Goal: Complete application form

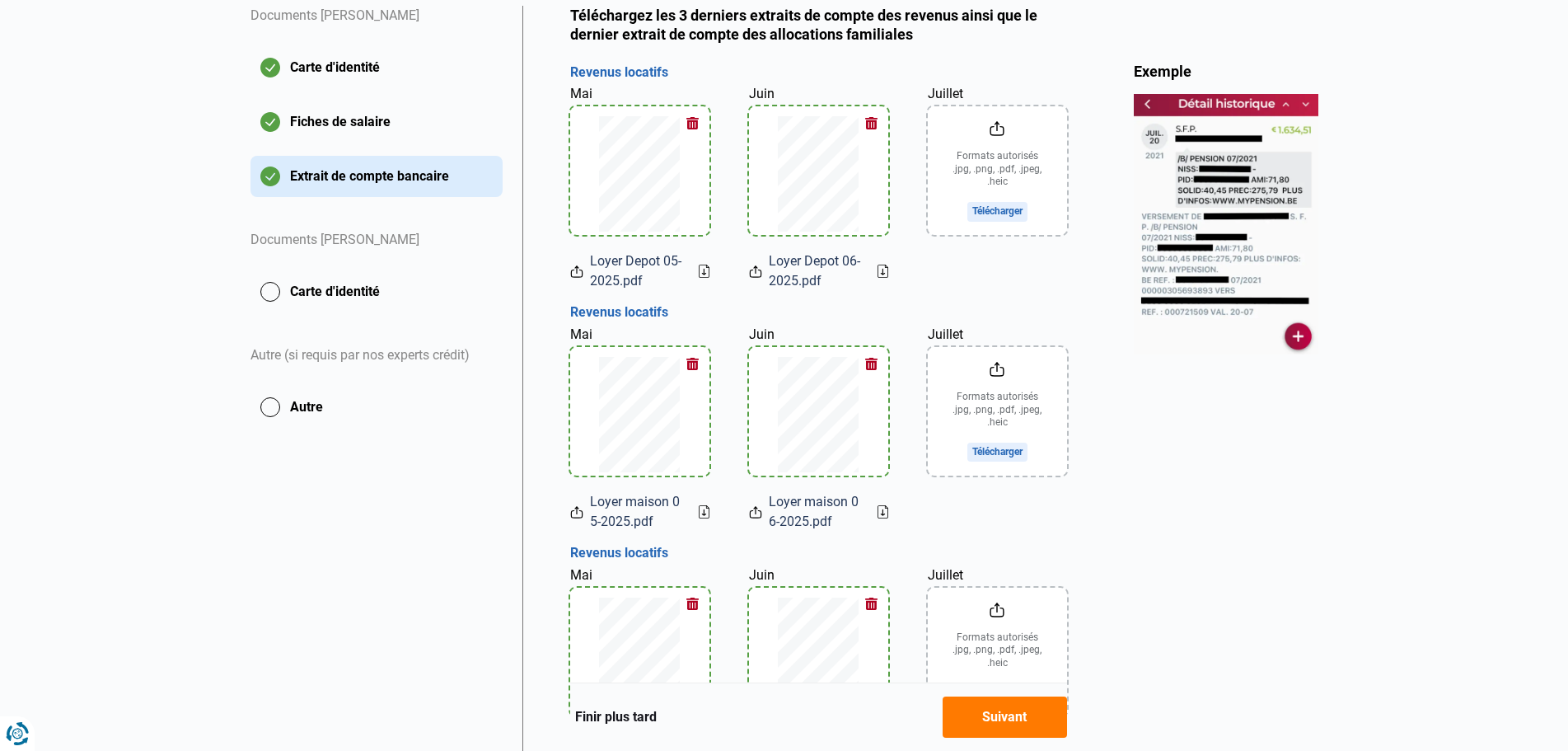
scroll to position [330, 0]
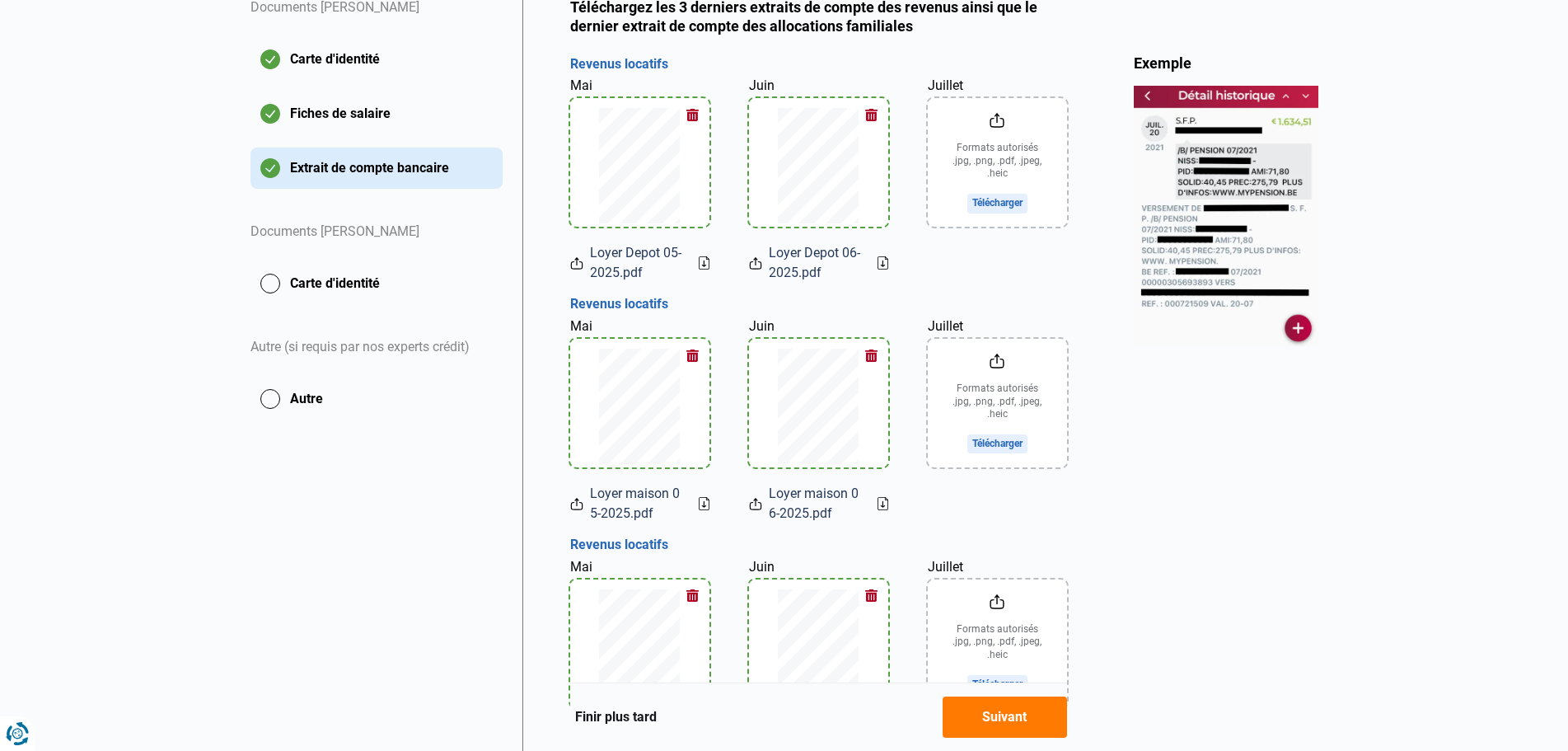
click at [1013, 181] on input "Juillet" at bounding box center [997, 162] width 139 height 129
click at [996, 406] on input "Juillet" at bounding box center [997, 403] width 139 height 129
click at [999, 412] on input "Juillet" at bounding box center [997, 403] width 139 height 129
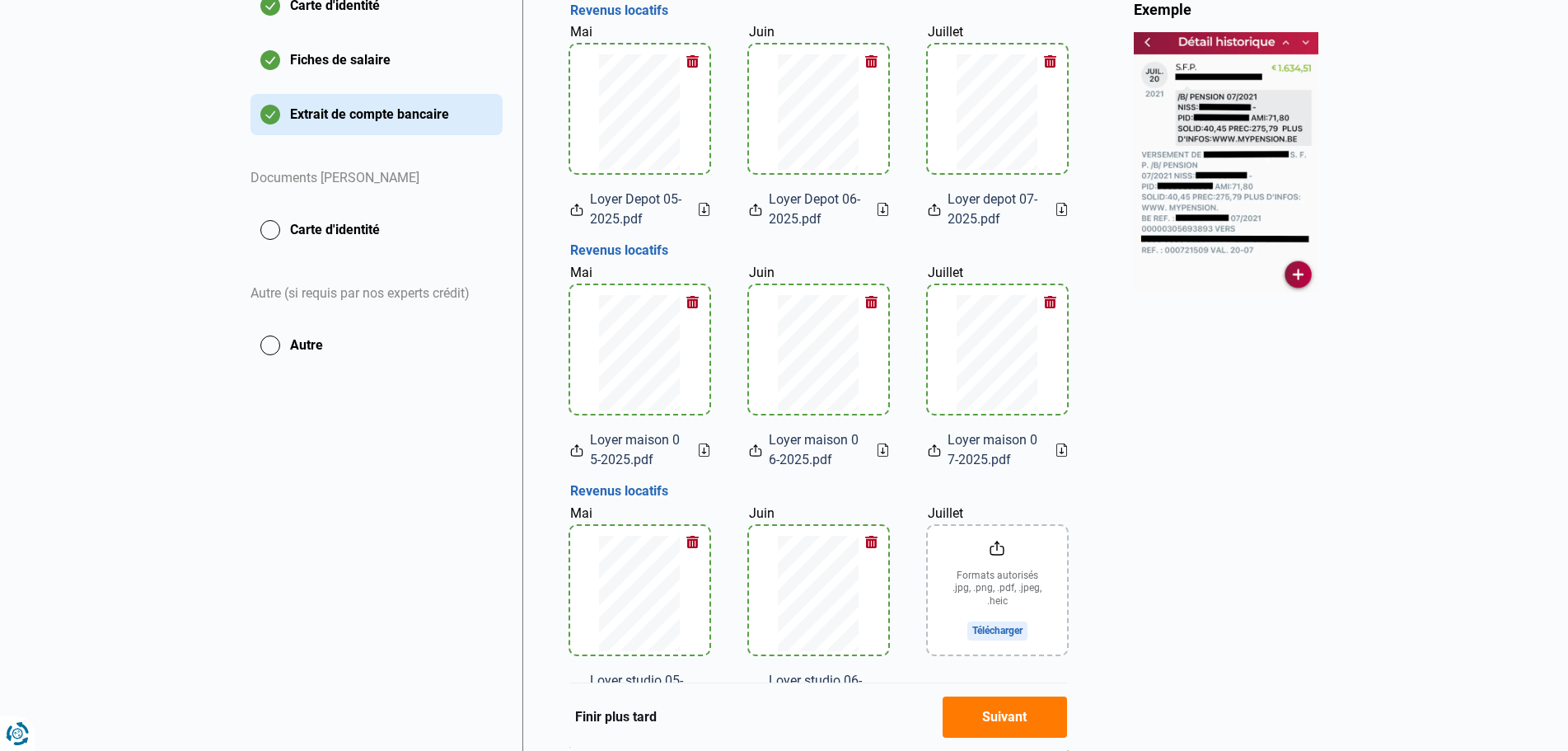
scroll to position [495, 0]
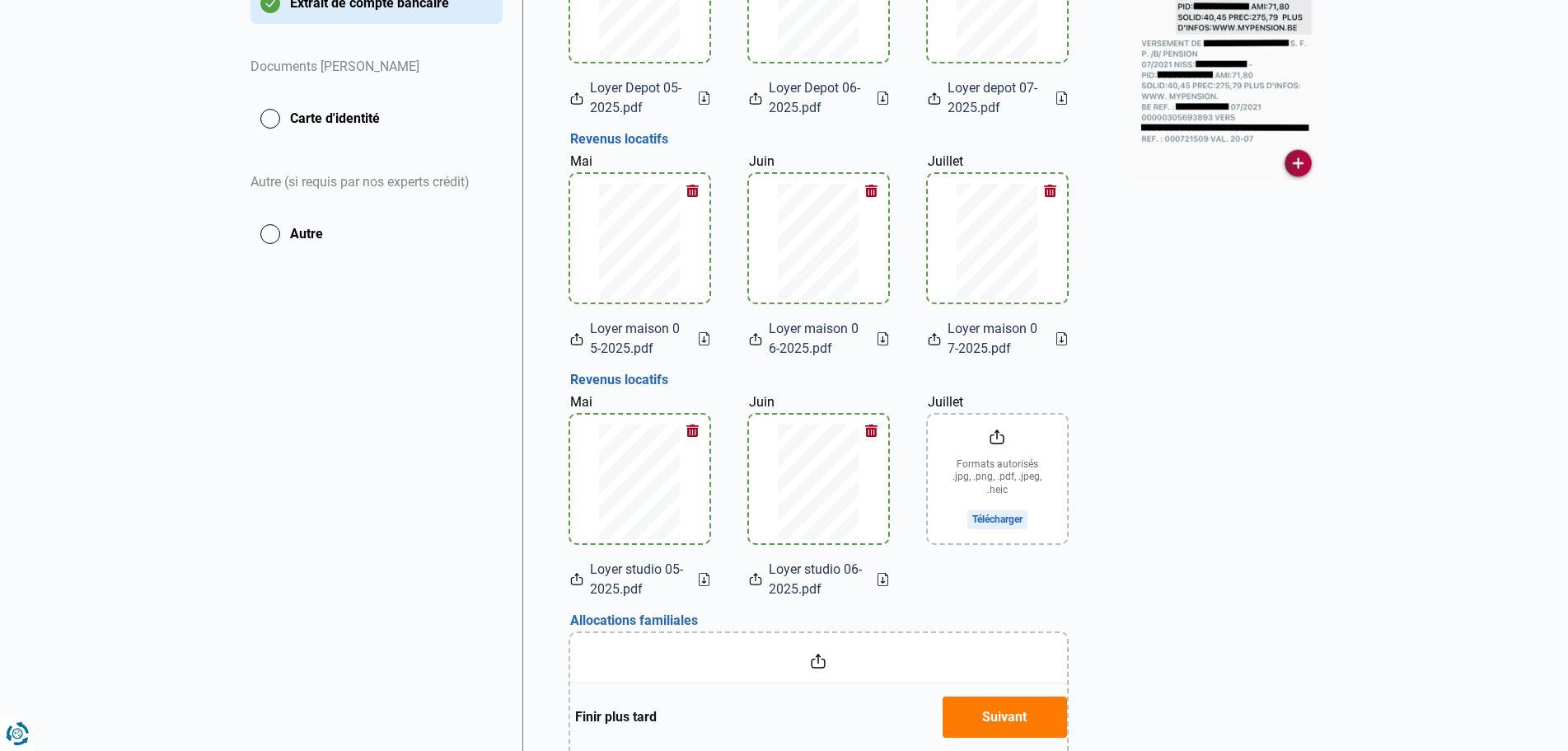
click at [991, 480] on input "Juillet" at bounding box center [997, 479] width 139 height 129
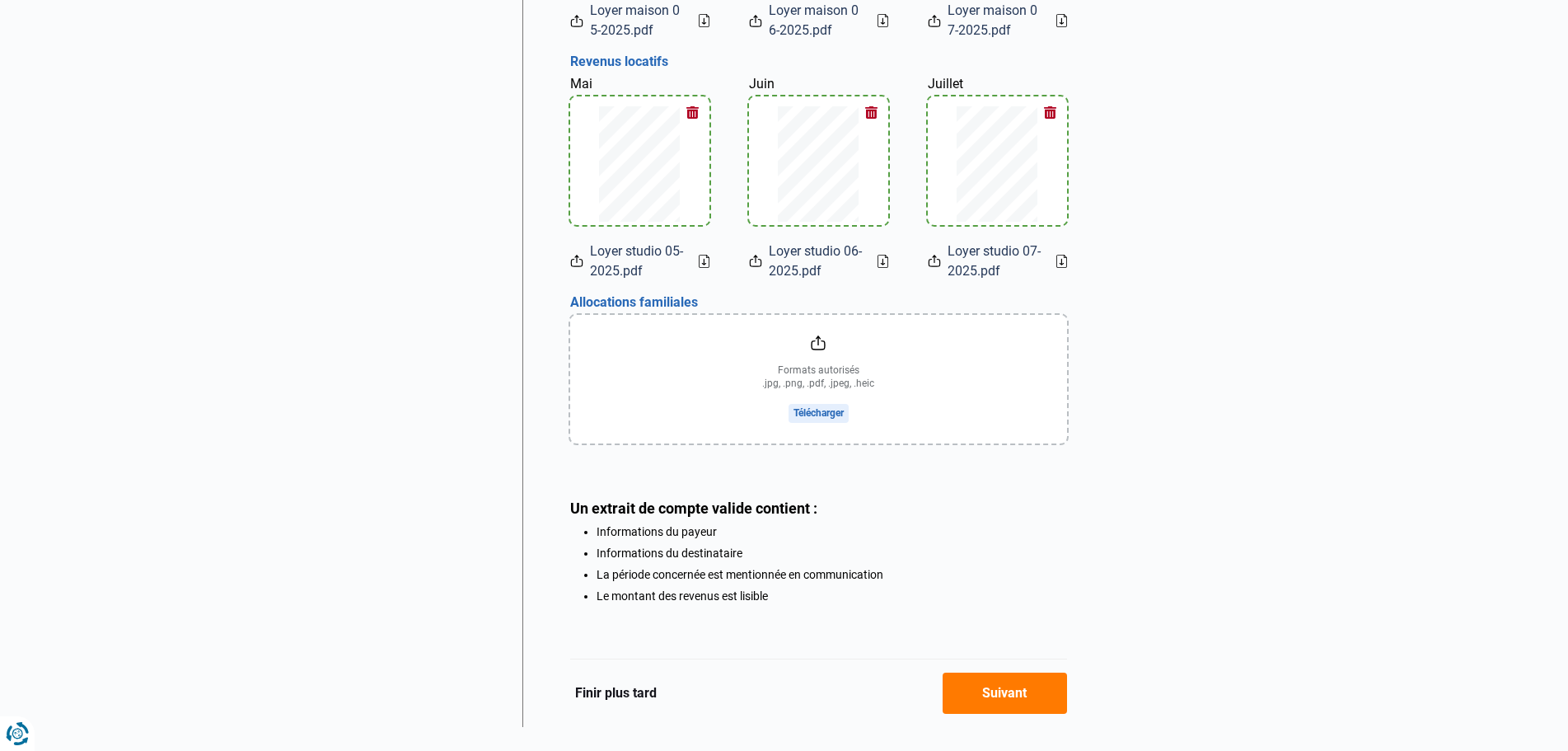
scroll to position [824, 0]
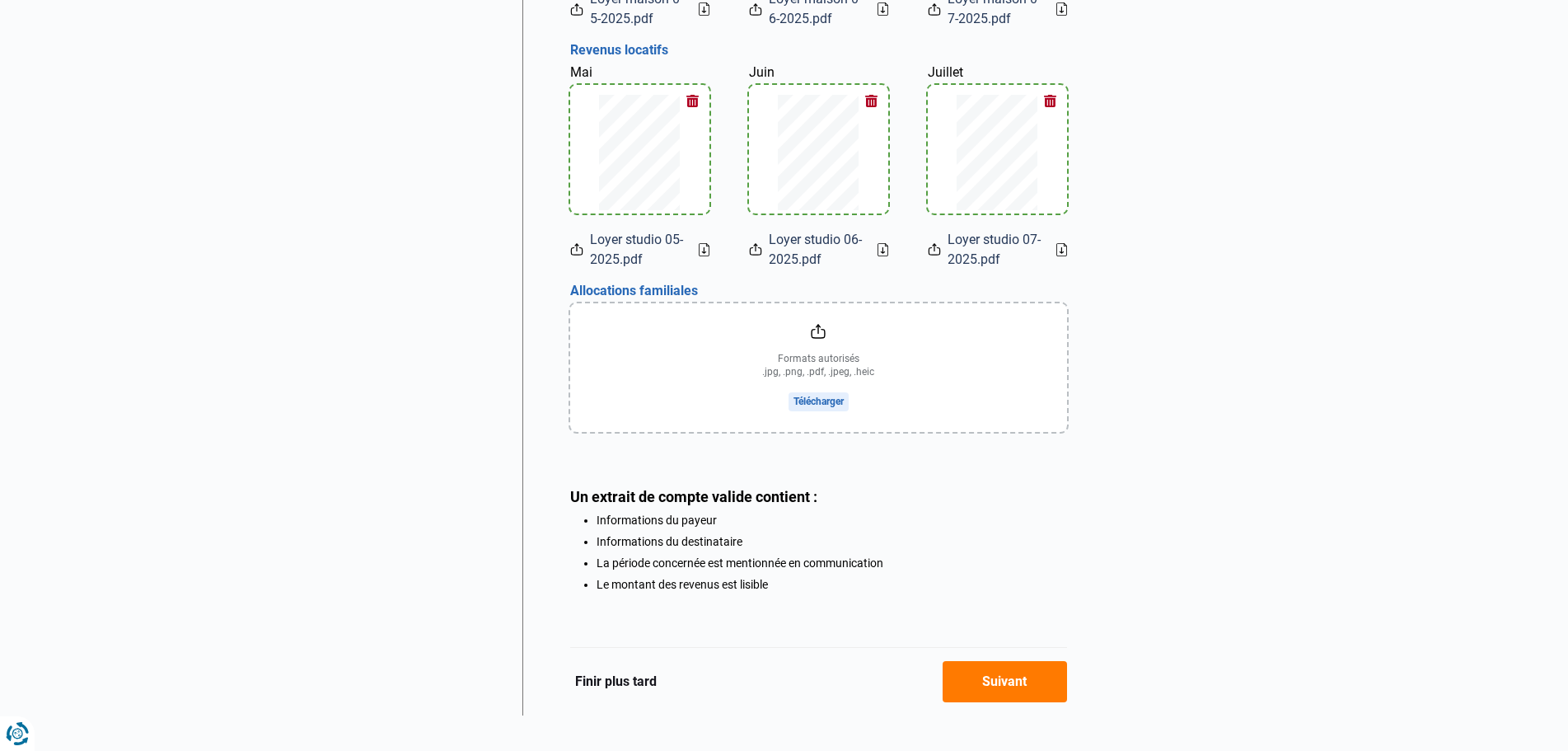
click at [831, 345] on input "file" at bounding box center [818, 368] width 497 height 129
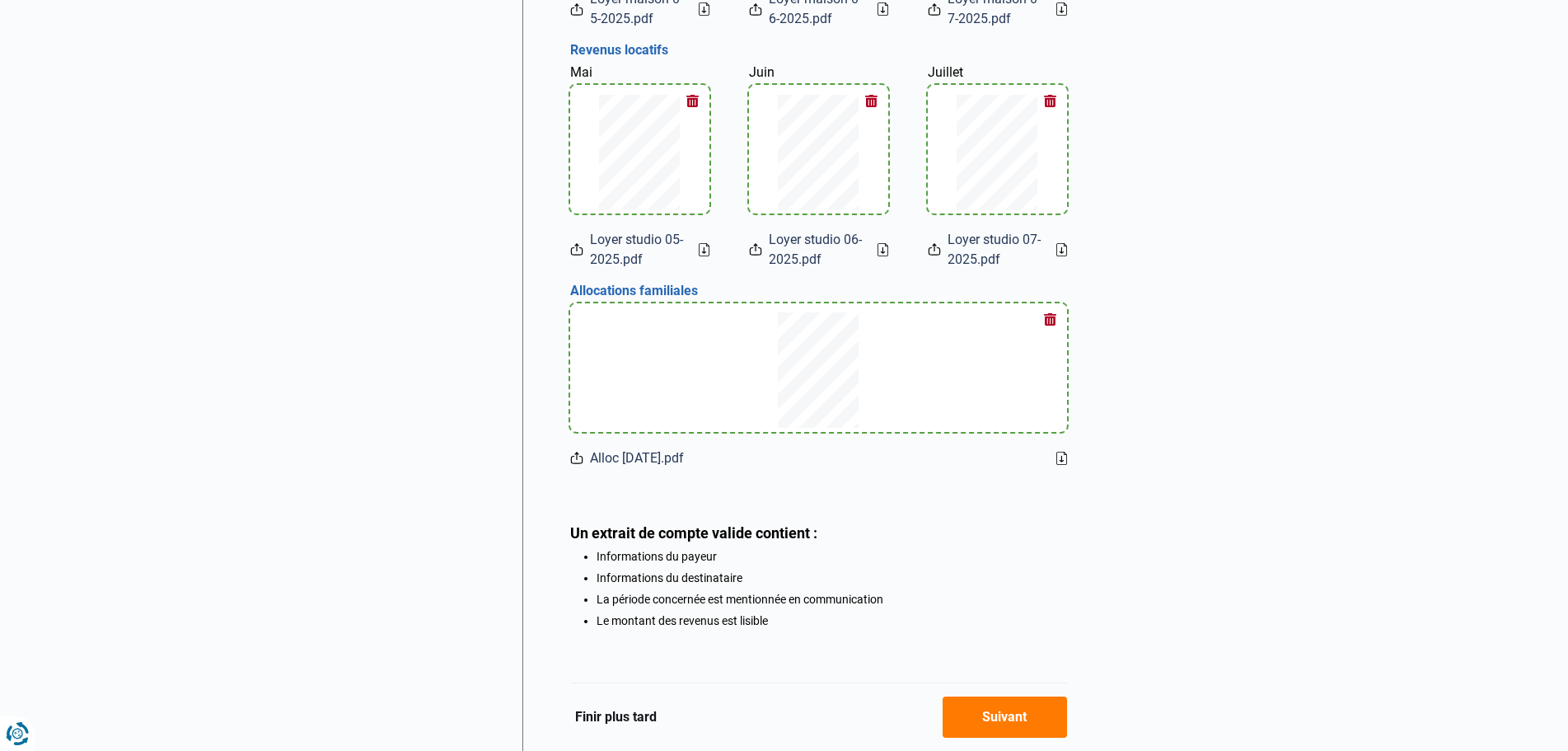
click at [1062, 461] on icon at bounding box center [1061, 458] width 3 height 6
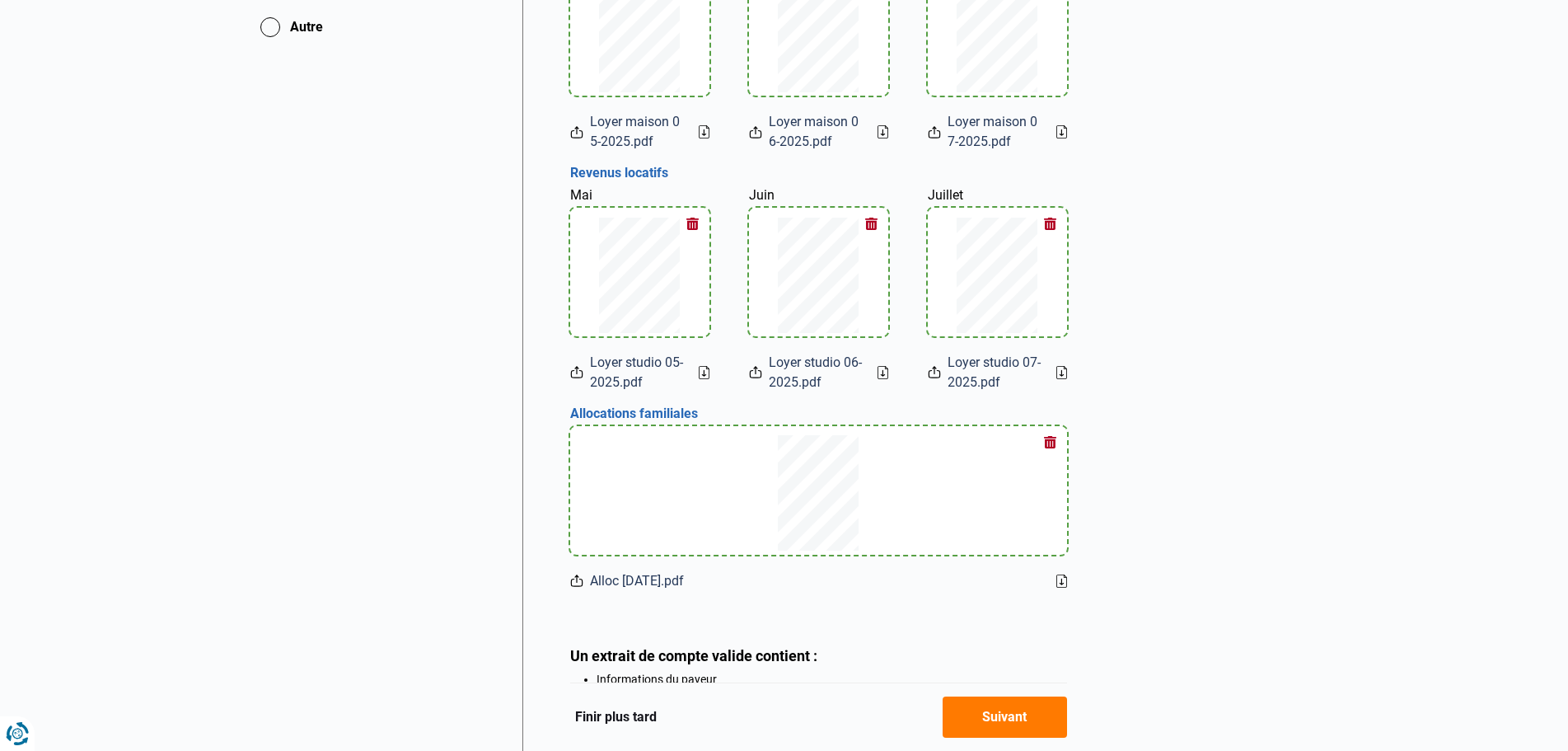
scroll to position [802, 0]
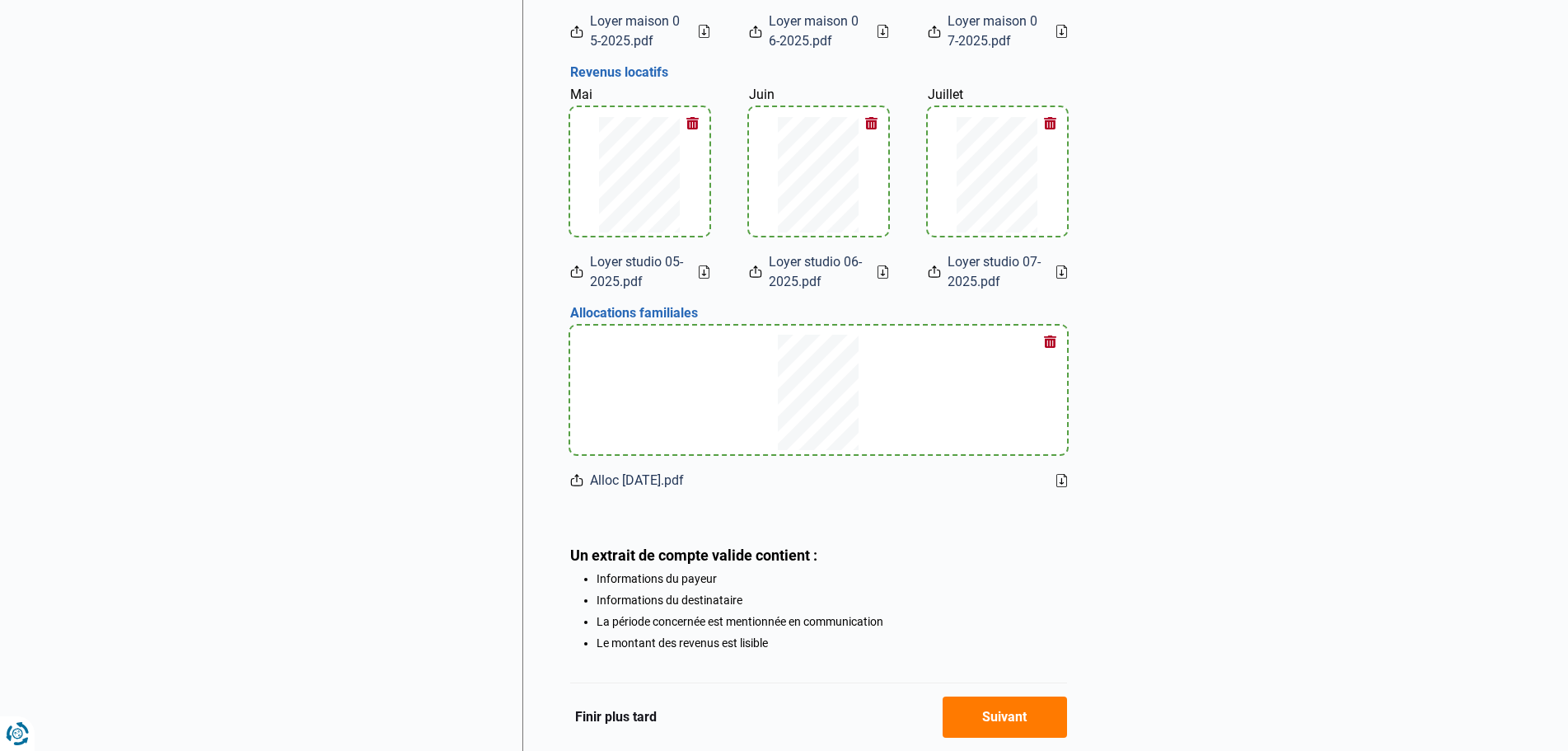
click at [1054, 345] on button "button" at bounding box center [1051, 342] width 25 height 25
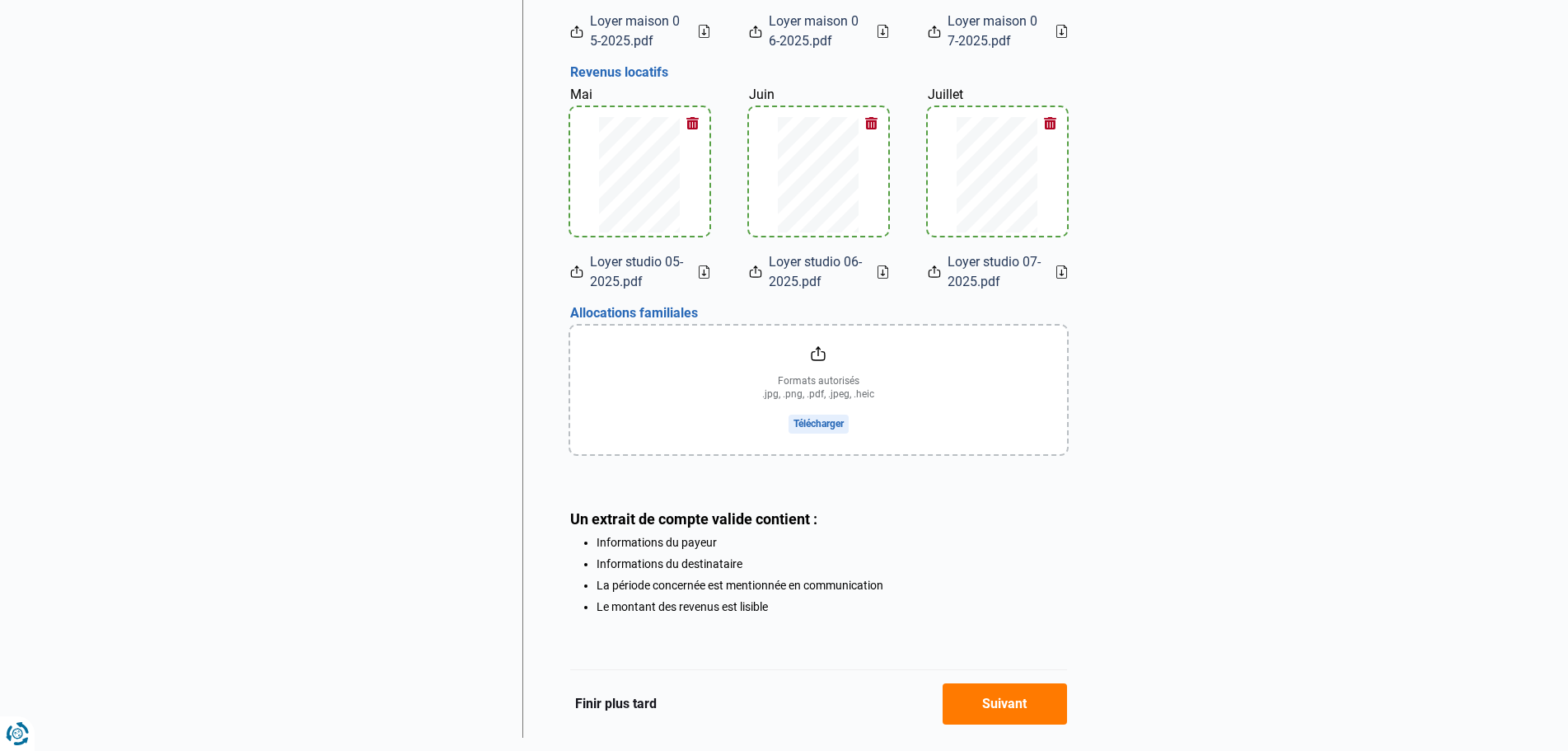
click at [811, 421] on input "file" at bounding box center [818, 390] width 497 height 129
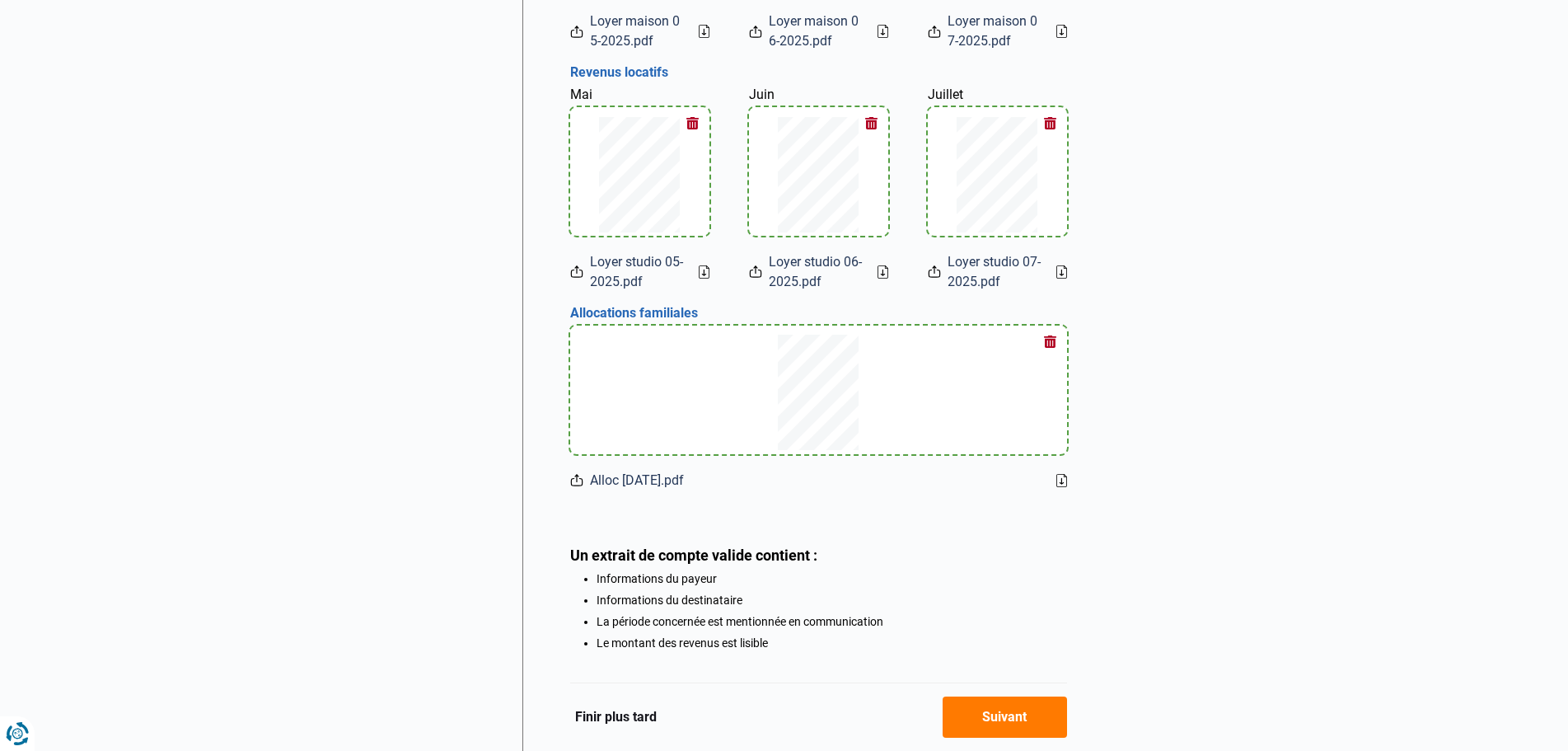
click at [1064, 485] on icon at bounding box center [1061, 481] width 11 height 13
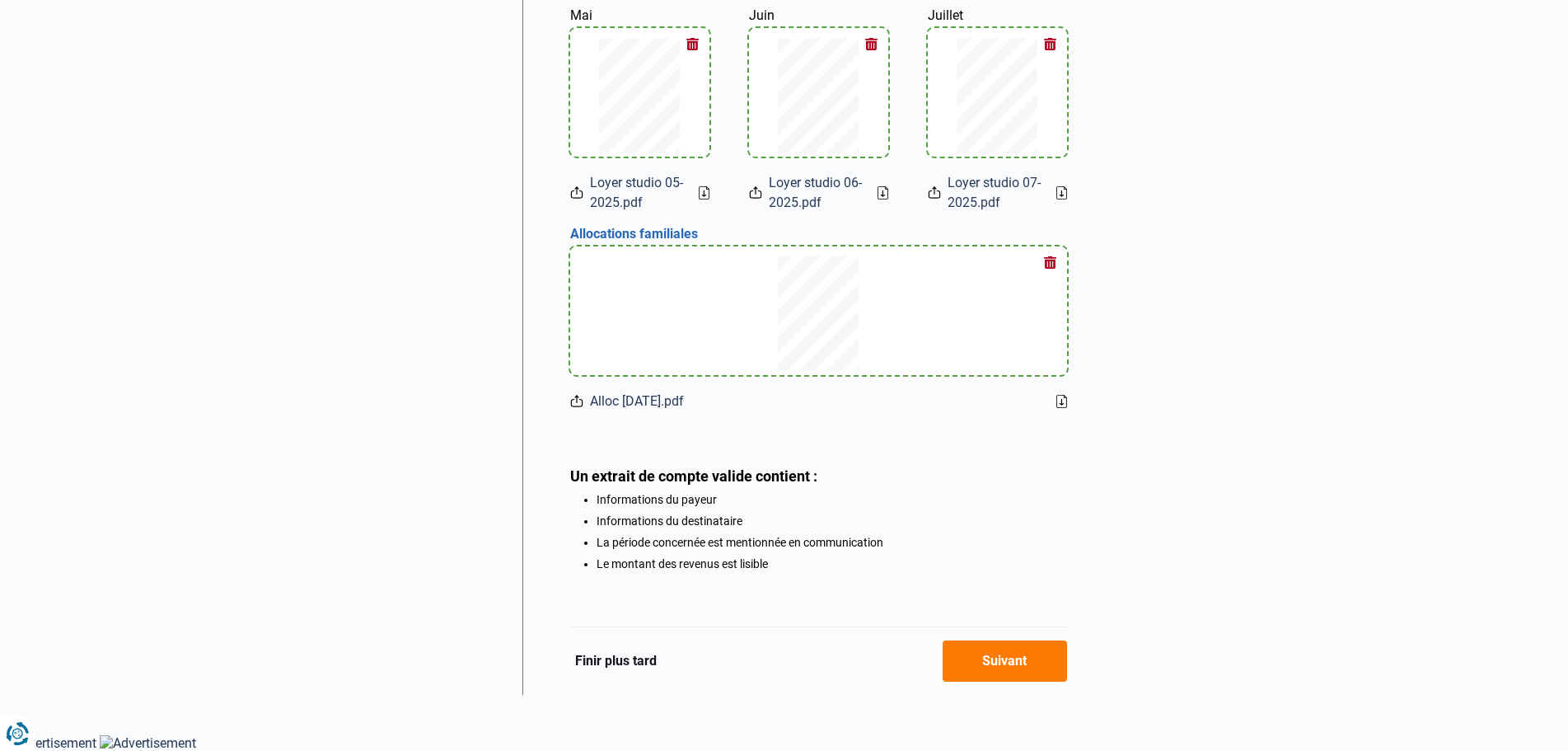
click at [1023, 661] on button "Suivant" at bounding box center [1004, 661] width 124 height 41
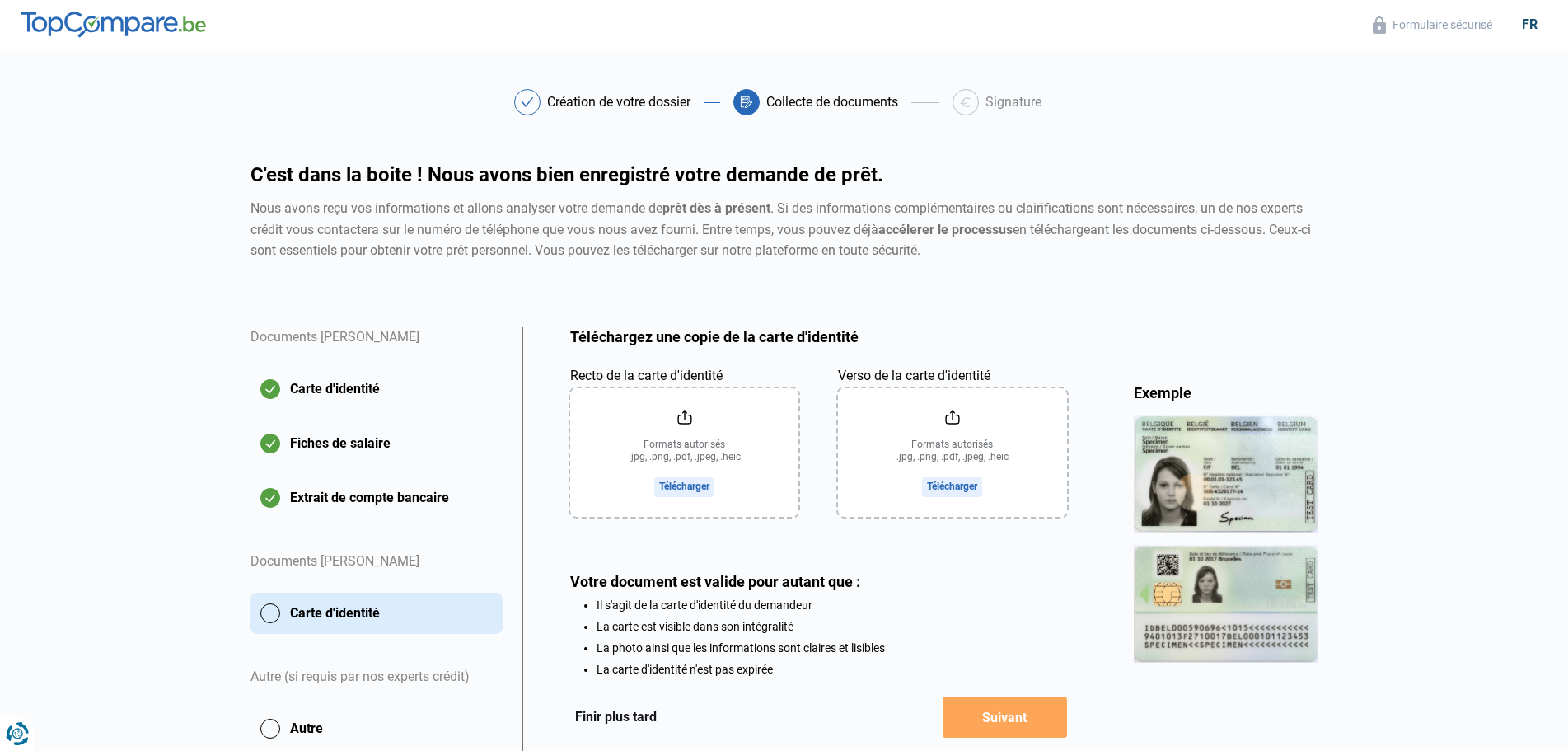
click at [690, 467] on input "Recto de la carte d'identité" at bounding box center [684, 453] width 228 height 129
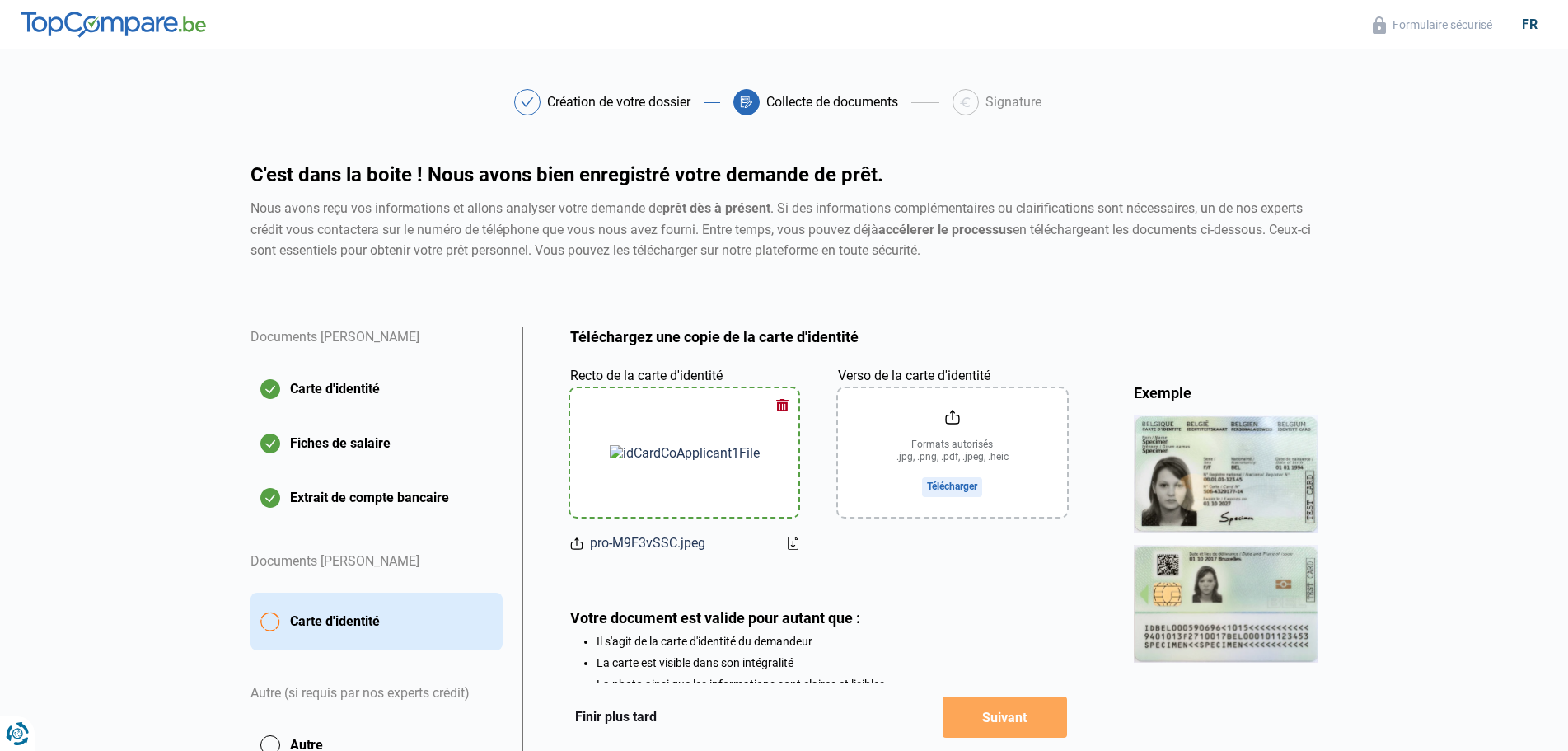
click at [913, 462] on input "Verso de la carte d'identité" at bounding box center [952, 453] width 228 height 129
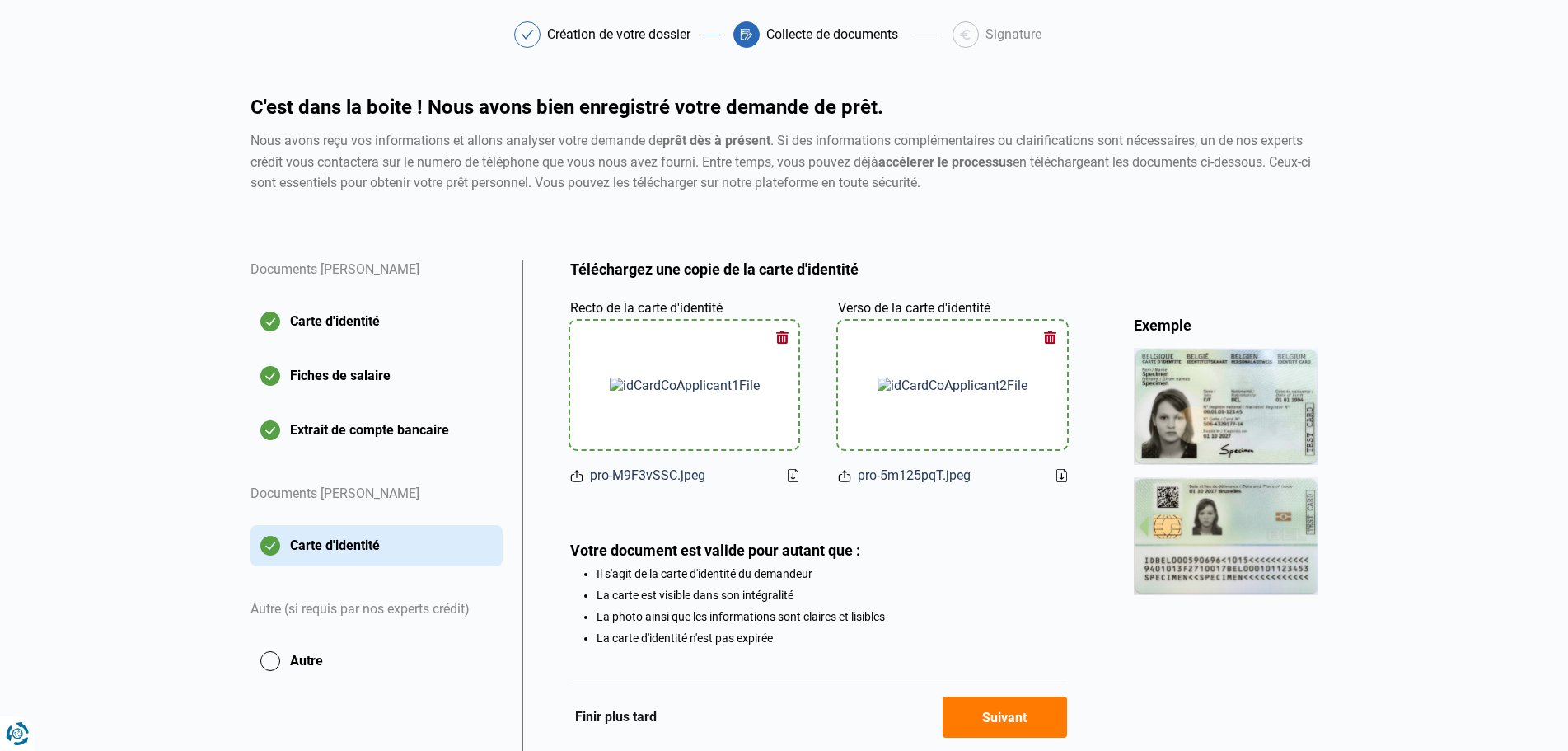
scroll to position [145, 0]
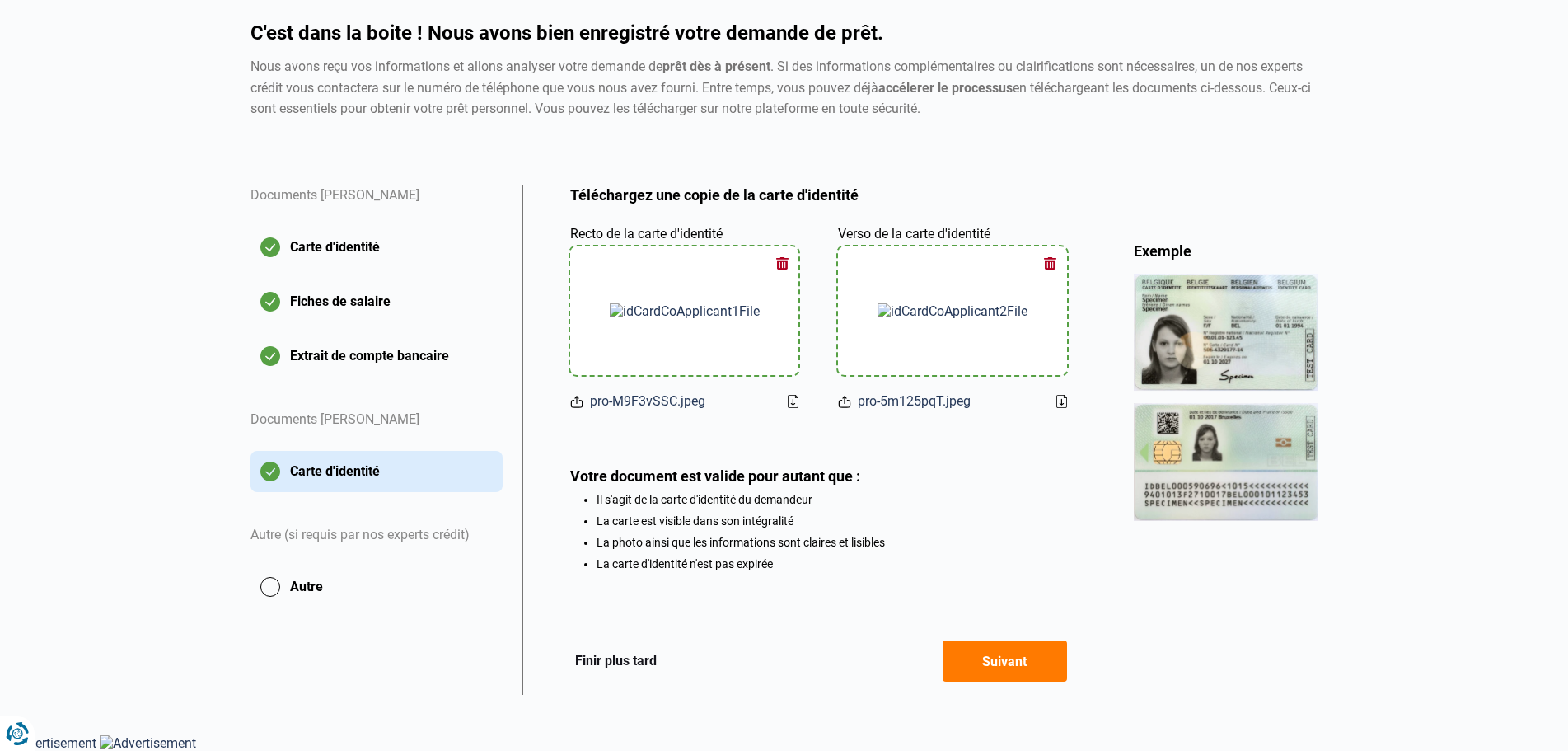
click at [1029, 670] on button "Suivant" at bounding box center [1004, 661] width 124 height 41
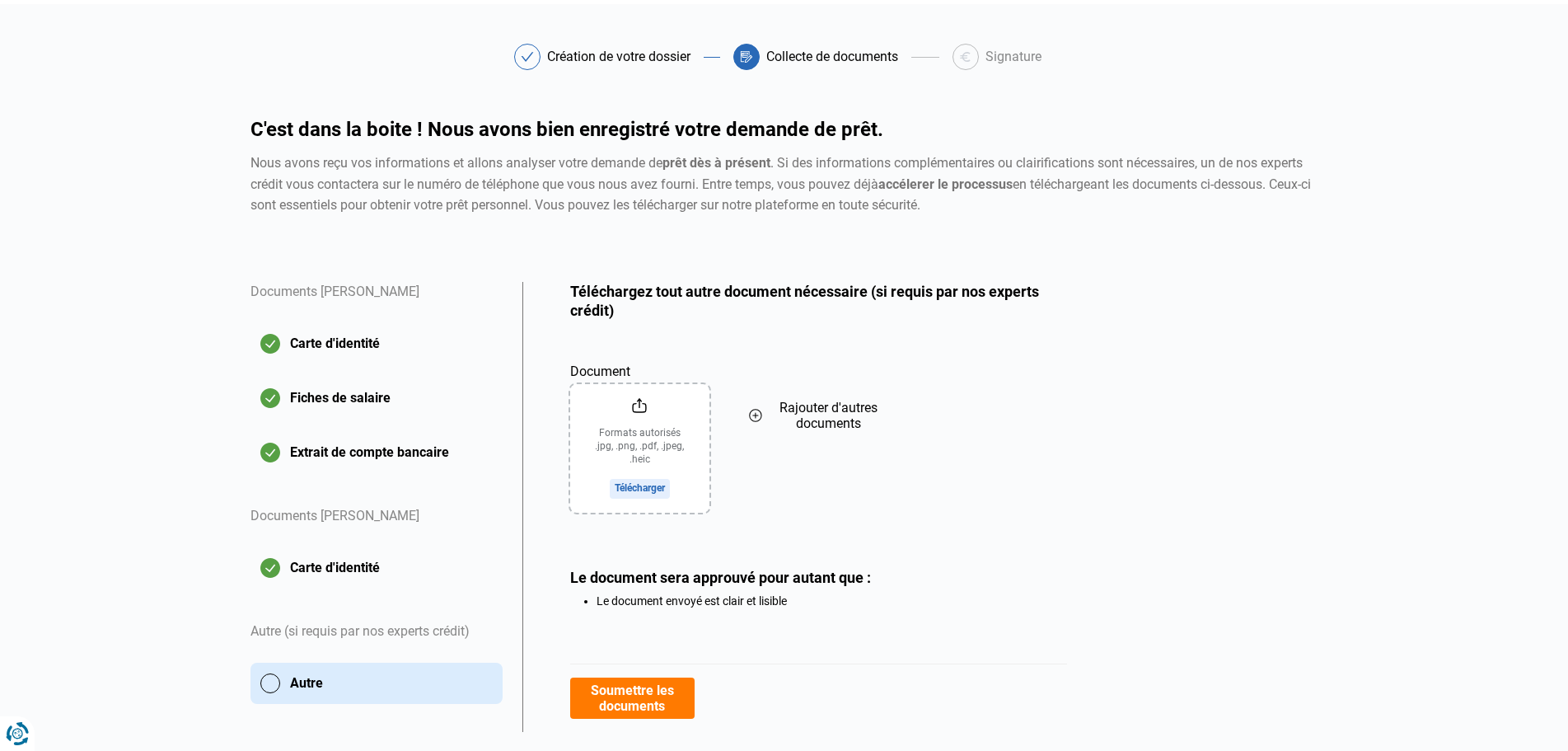
scroll to position [83, 0]
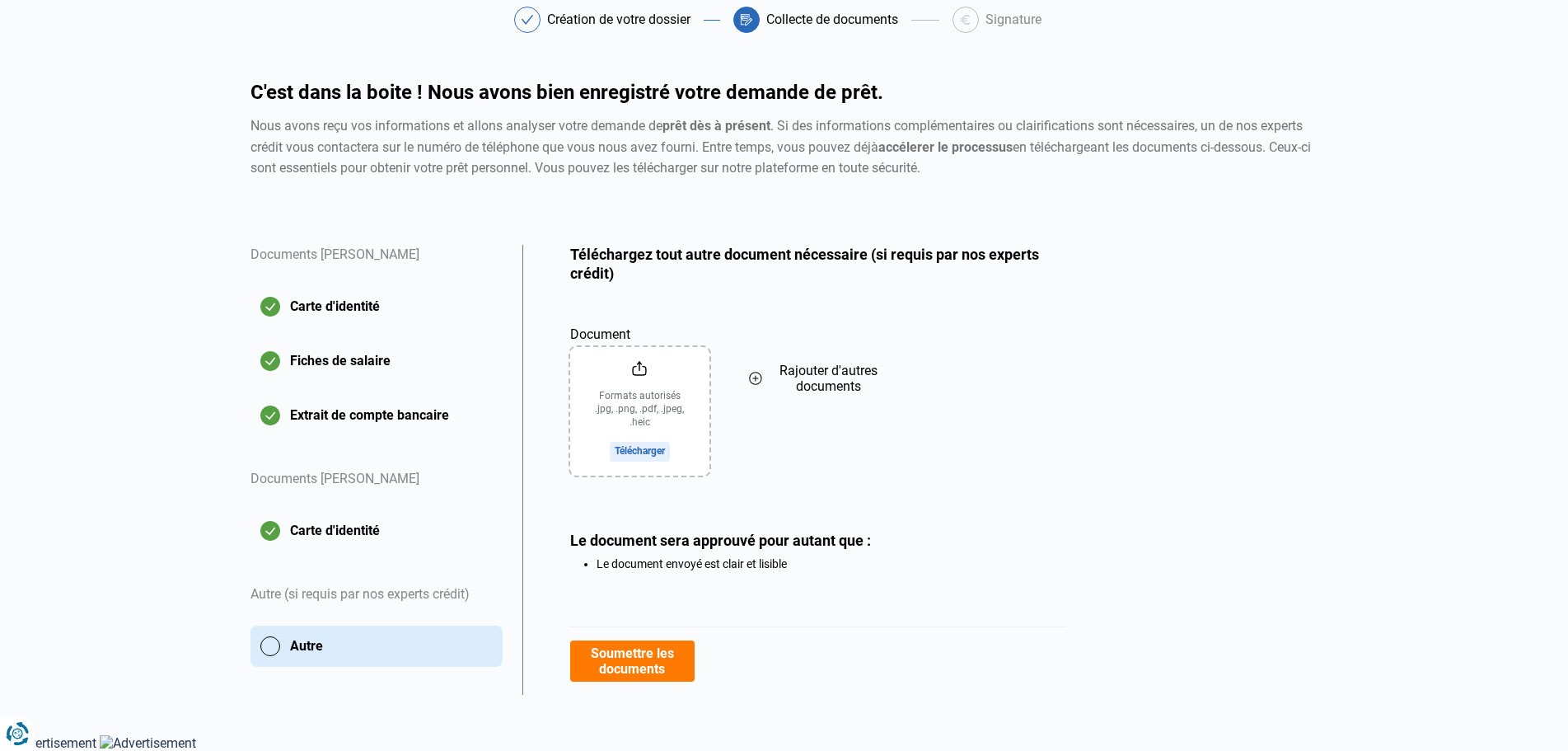
click at [646, 678] on button "Soumettre les documents" at bounding box center [632, 661] width 124 height 41
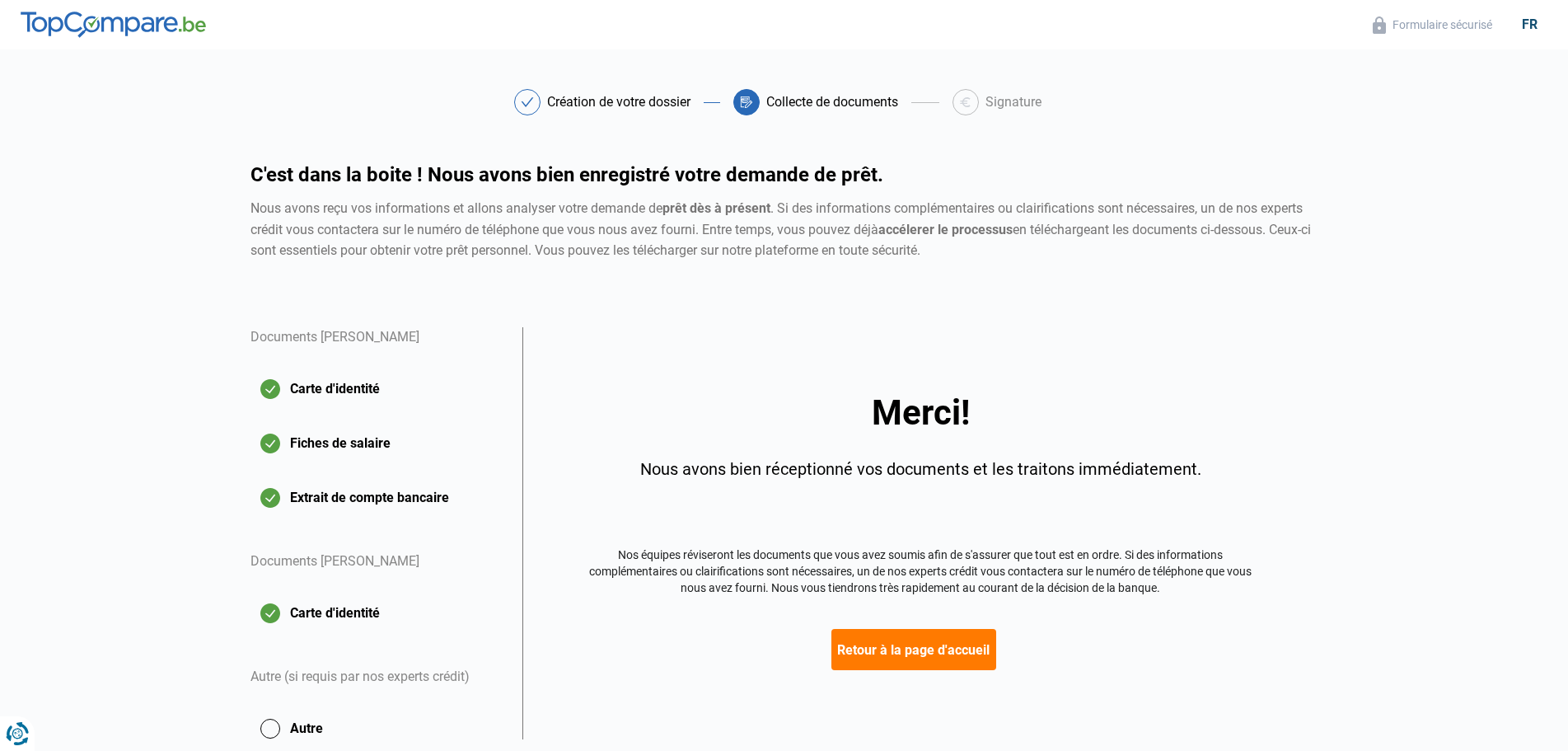
click at [920, 647] on button "Retour à la page d'accueil" at bounding box center [914, 650] width 165 height 41
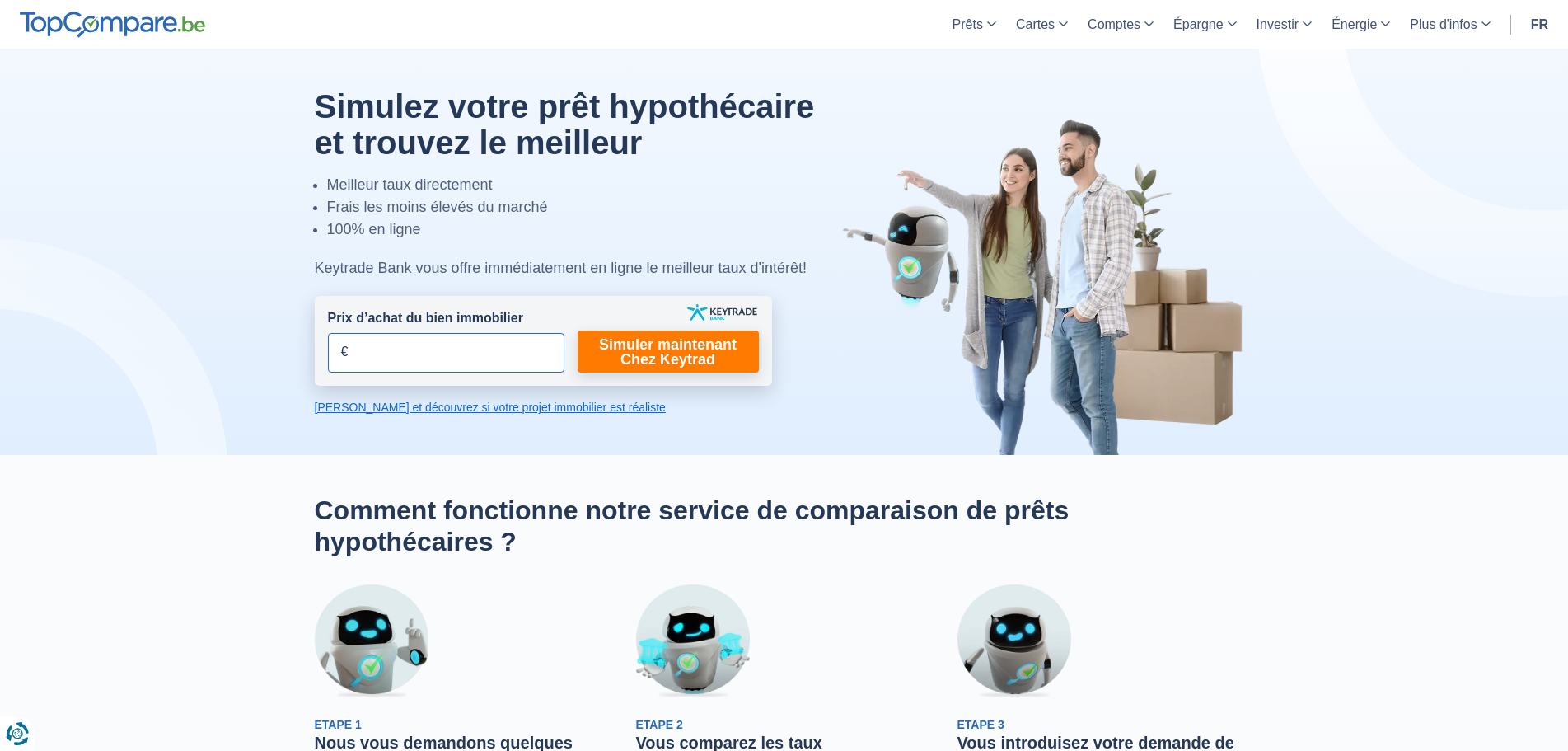
click at [392, 359] on input "Prix d’achat du bien immobilier" at bounding box center [446, 353] width 236 height 40
type input "300.000"
click at [724, 331] on link "Simuler maintenant Chez Keytrad" at bounding box center [668, 351] width 181 height 42
click at [656, 358] on link "Simuler maintenant Chez Keytrad" at bounding box center [668, 351] width 181 height 42
click at [335, 354] on input "Prix d’achat du bien immobilier" at bounding box center [446, 353] width 236 height 40
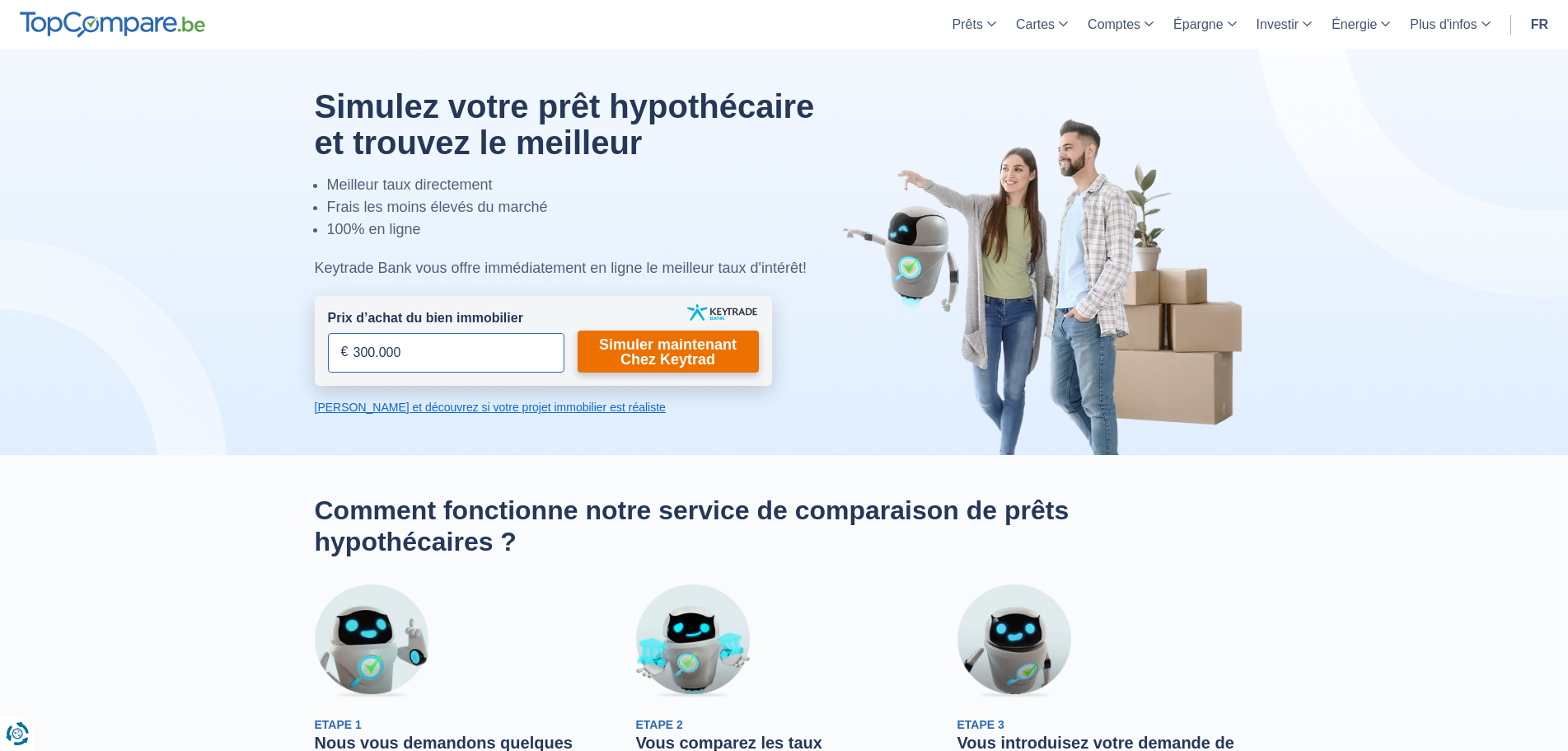
type input "300.000"
click at [616, 357] on link "Simuler maintenant Chez Keytrad" at bounding box center [668, 351] width 181 height 42
click at [636, 353] on link "Simuler maintenant Chez Keytrad" at bounding box center [668, 351] width 181 height 42
click at [645, 354] on link "Simuler maintenant Chez Keytrad" at bounding box center [668, 351] width 181 height 42
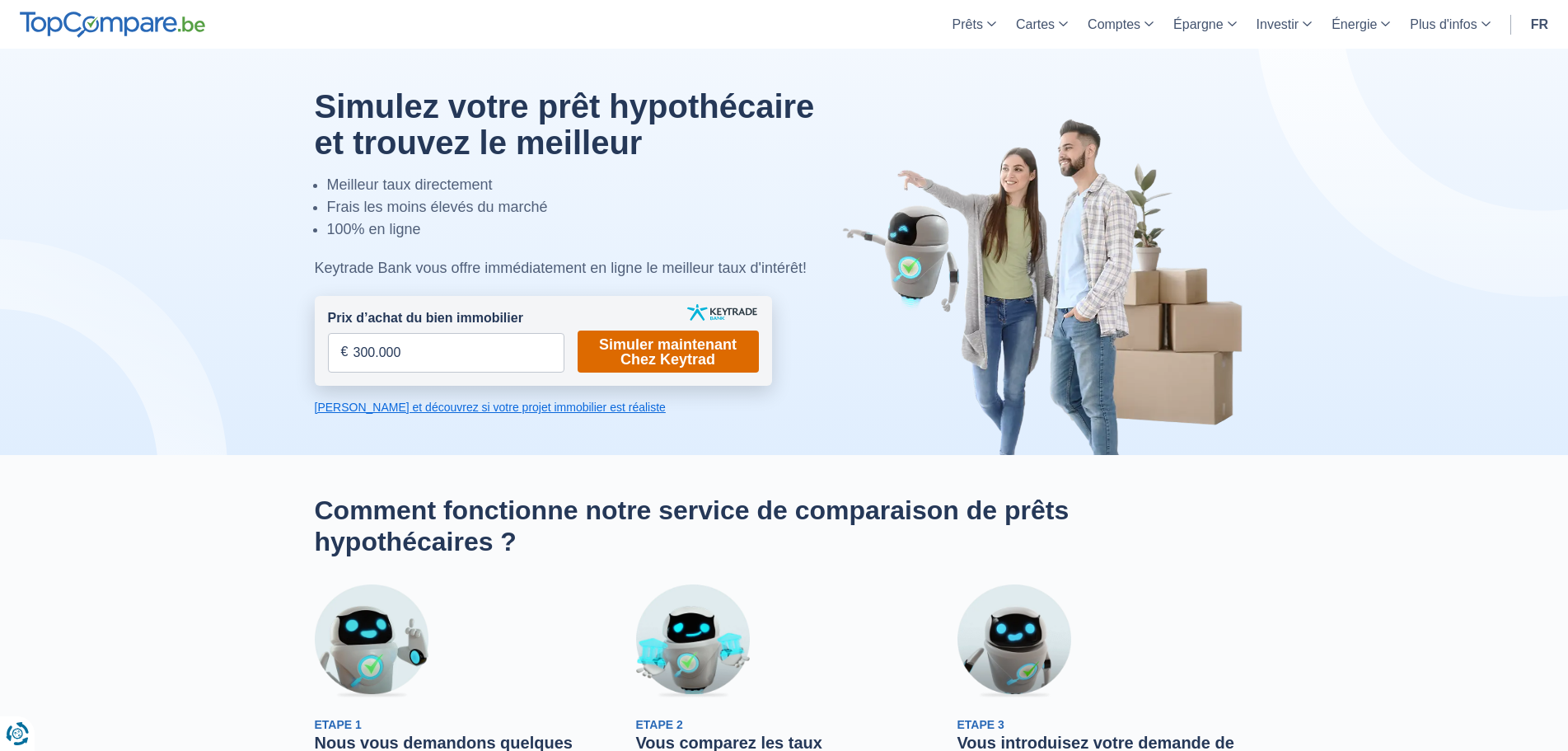
click at [725, 354] on link "Simuler maintenant Chez Keytrad" at bounding box center [668, 351] width 181 height 42
click at [692, 364] on link "Simuler maintenant Chez Keytrad" at bounding box center [668, 351] width 181 height 42
click at [424, 406] on link "[PERSON_NAME] et découvrez si votre projet immobilier est réaliste" at bounding box center [543, 407] width 457 height 16
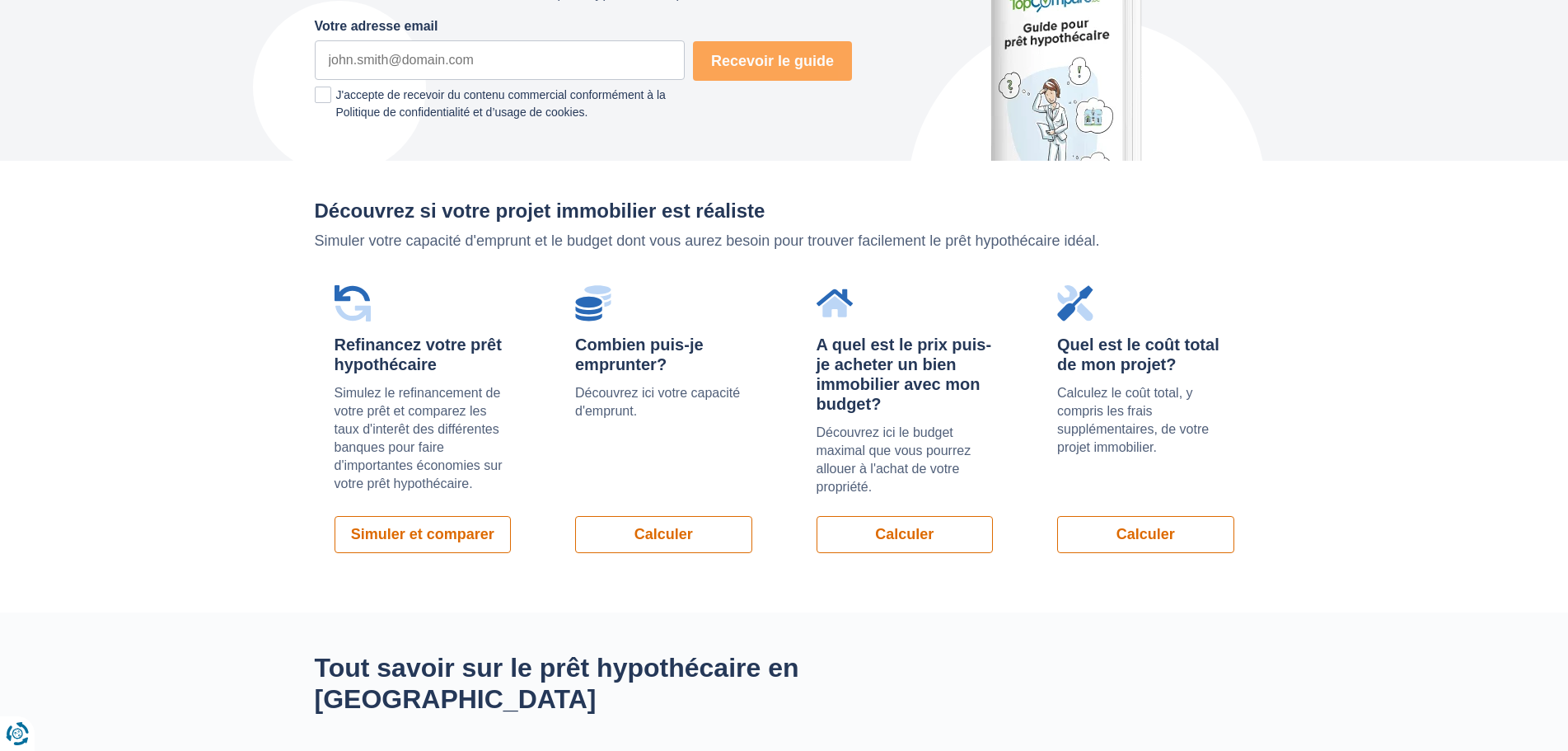
scroll to position [1169, 0]
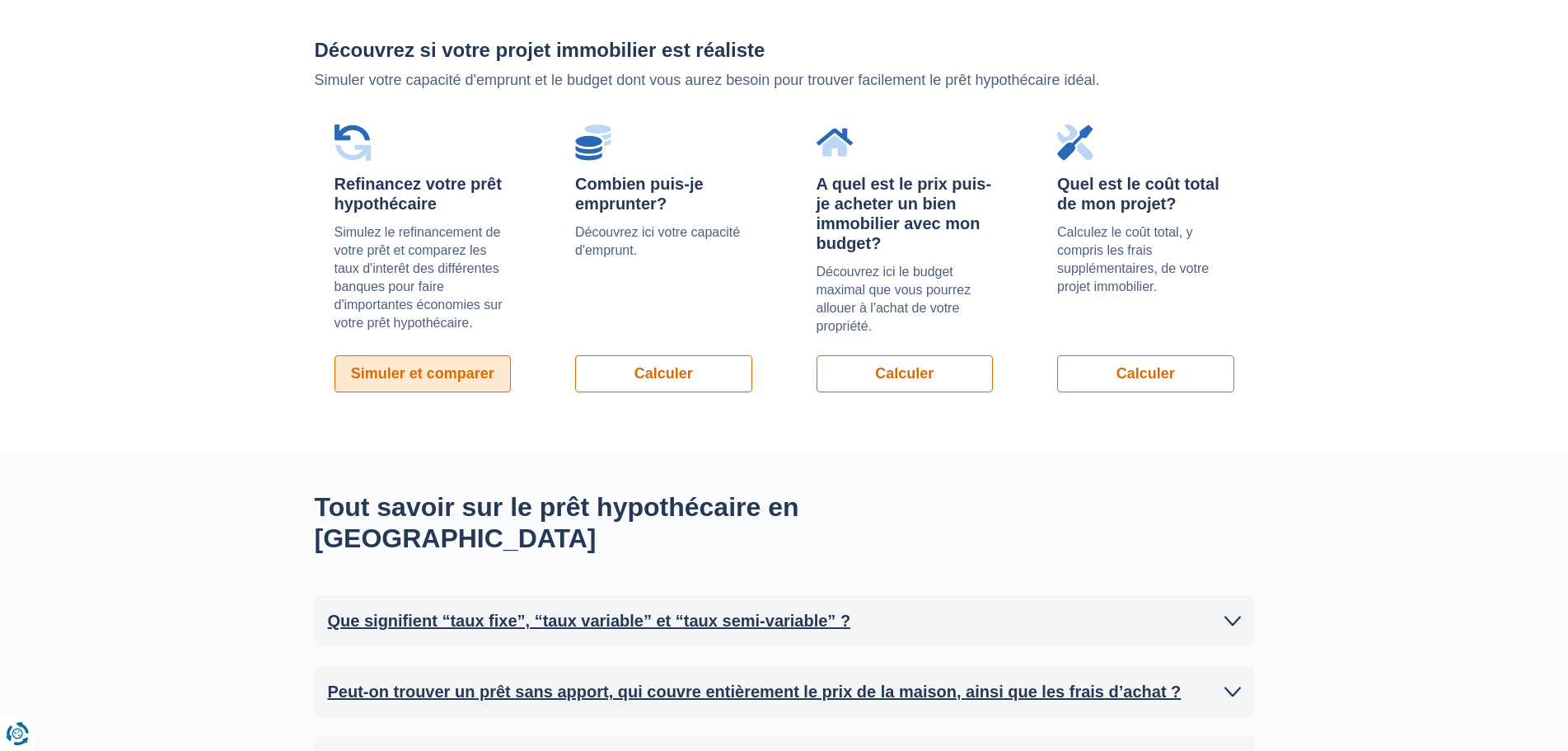
click at [433, 378] on link "Simuler et comparer" at bounding box center [423, 373] width 177 height 37
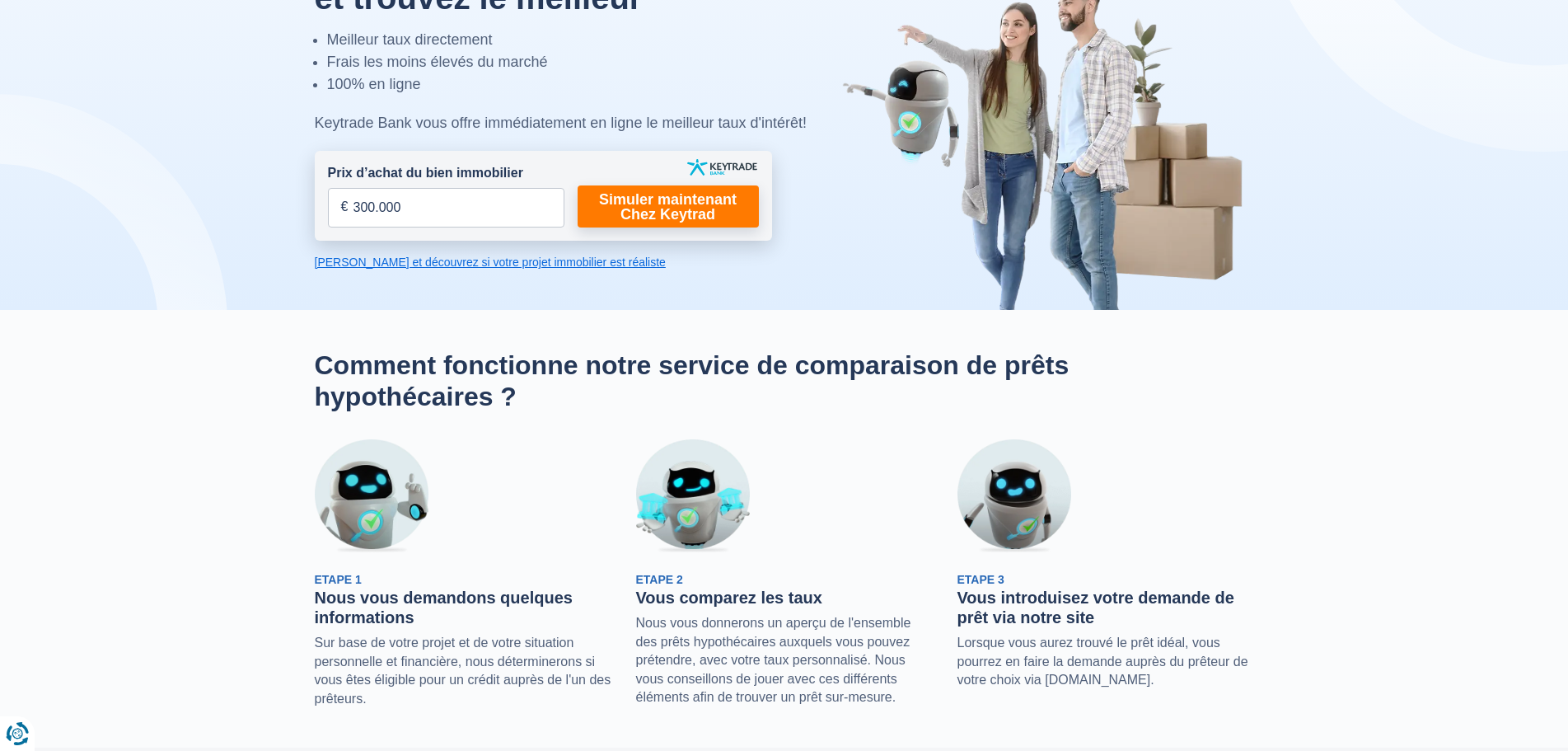
scroll to position [0, 0]
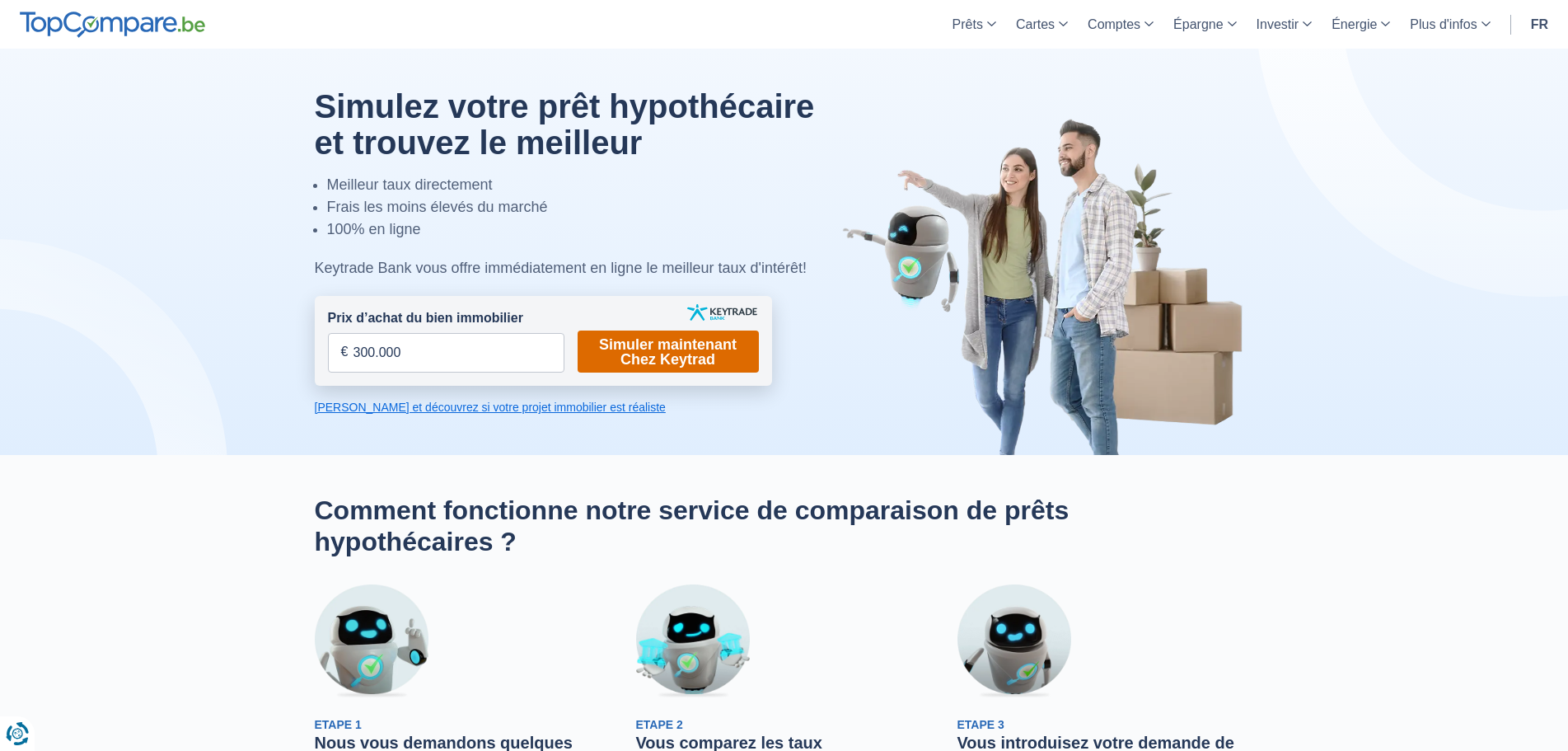
click at [659, 355] on link "Simuler maintenant Chez Keytrad" at bounding box center [668, 351] width 181 height 42
click at [358, 360] on input "Prix d’achat du bien immobilier" at bounding box center [446, 353] width 236 height 40
type input "300.000"
click at [665, 356] on link "Simuler maintenant Chez Keytrad" at bounding box center [668, 351] width 181 height 42
click at [653, 351] on link "Simuler maintenant Chez Keytrad" at bounding box center [668, 351] width 181 height 42
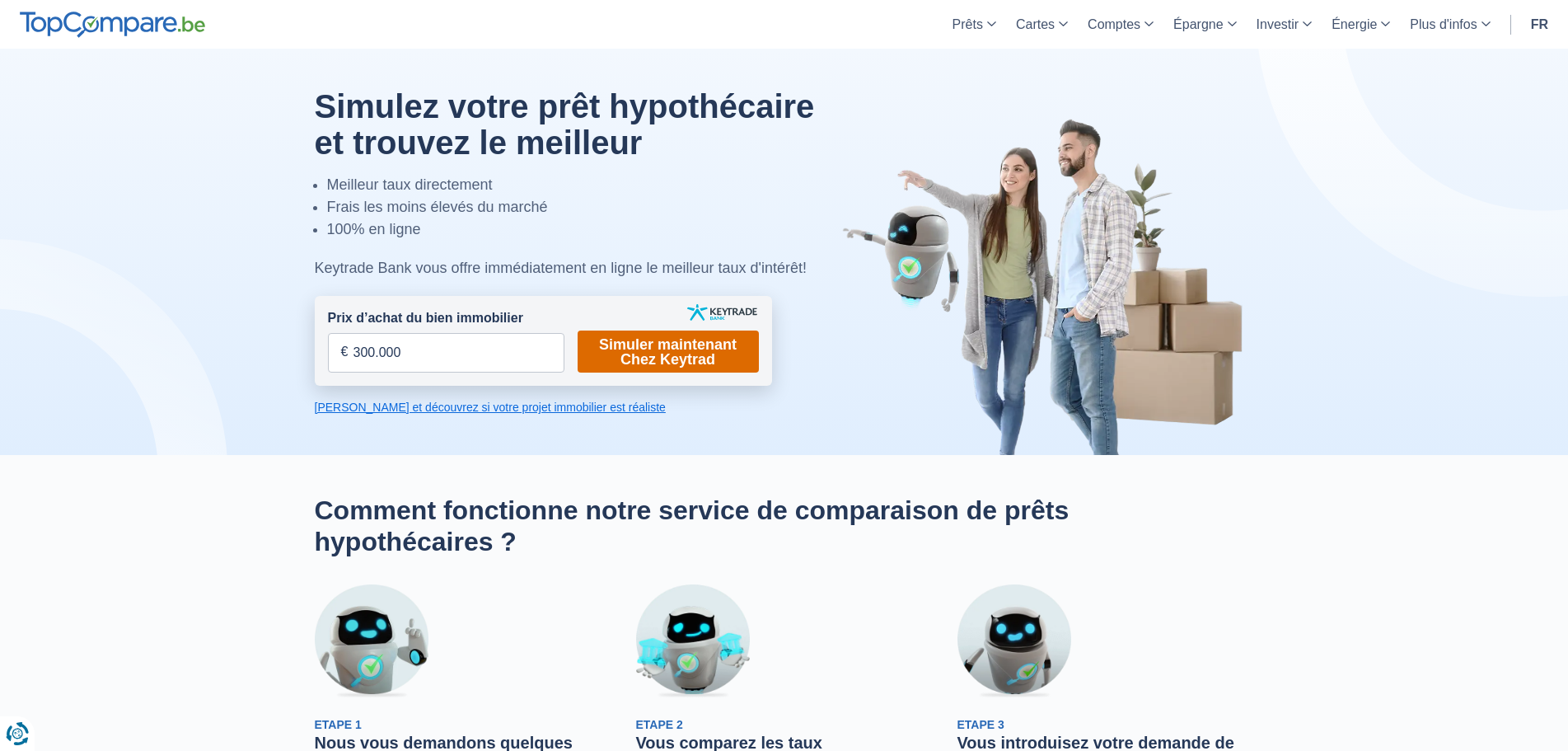
click at [653, 351] on link "Simuler maintenant Chez Keytrad" at bounding box center [668, 351] width 181 height 42
click at [686, 352] on link "Simuler maintenant Chez Keytrad" at bounding box center [668, 351] width 181 height 42
click at [681, 352] on link "Simuler maintenant Chez Keytrad" at bounding box center [668, 351] width 181 height 42
click at [630, 352] on link "Simuler maintenant Chez Keytrad" at bounding box center [668, 351] width 181 height 42
click at [630, 352] on link "Simuler maintenant Chez Keytrad" at bounding box center [668, 351] width 181 height 42
